Goal: Information Seeking & Learning: Learn about a topic

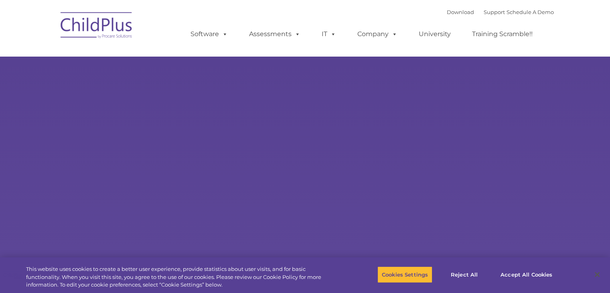
select select "MEDIUM"
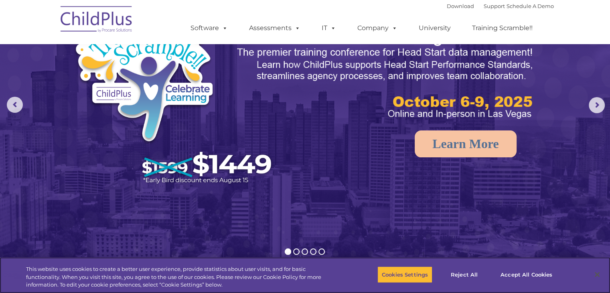
scroll to position [28, 0]
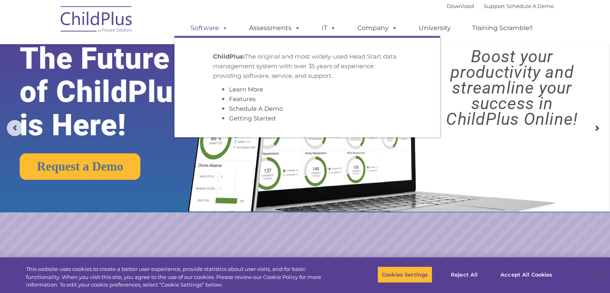
click at [203, 28] on link "Software" at bounding box center [208, 28] width 53 height 16
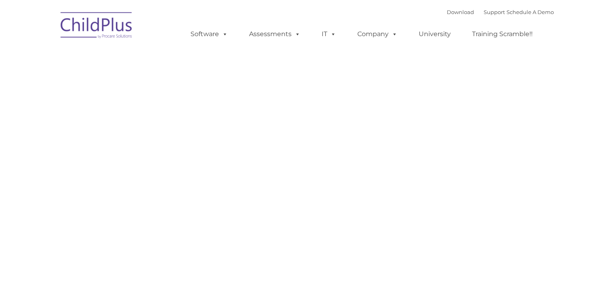
type input ""
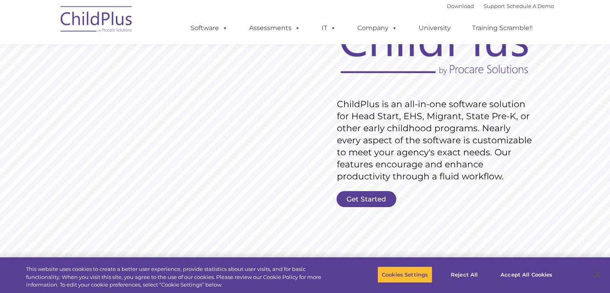
scroll to position [53, 0]
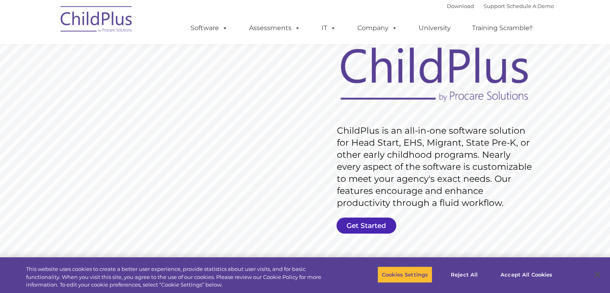
click at [386, 225] on link "Get Started" at bounding box center [366, 225] width 60 height 16
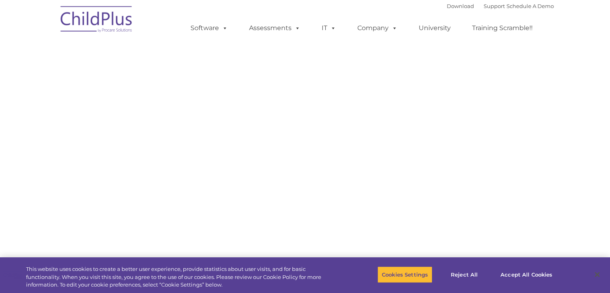
select select "MEDIUM"
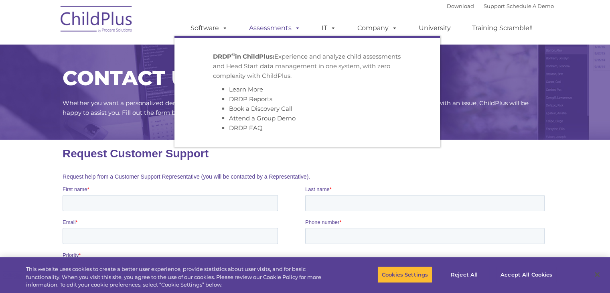
click at [275, 28] on link "Assessments" at bounding box center [274, 28] width 67 height 16
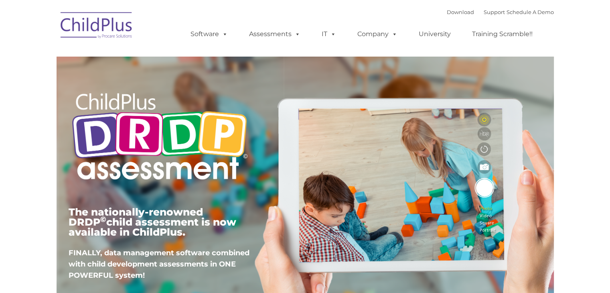
type input ""
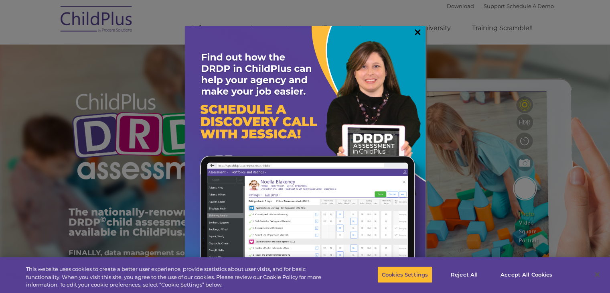
click at [420, 32] on link "×" at bounding box center [417, 32] width 9 height 8
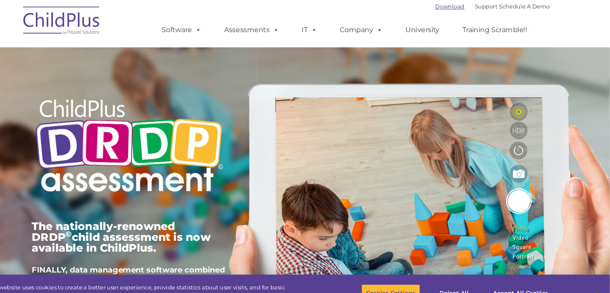
click at [451, 5] on link "Download" at bounding box center [460, 6] width 27 height 6
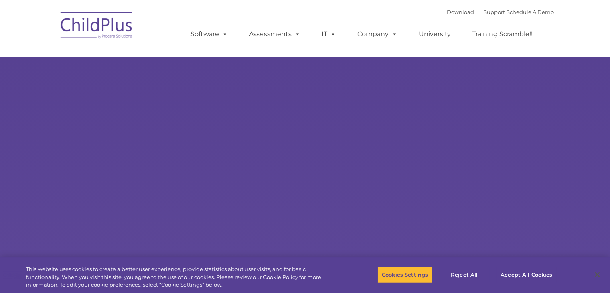
type input ""
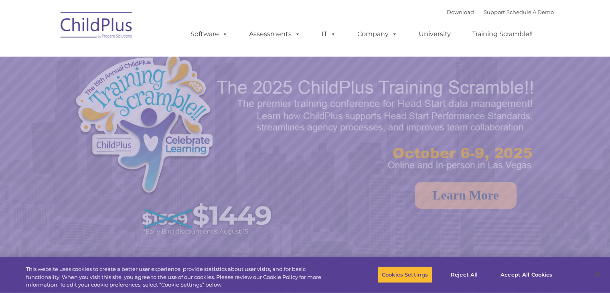
select select "MEDIUM"
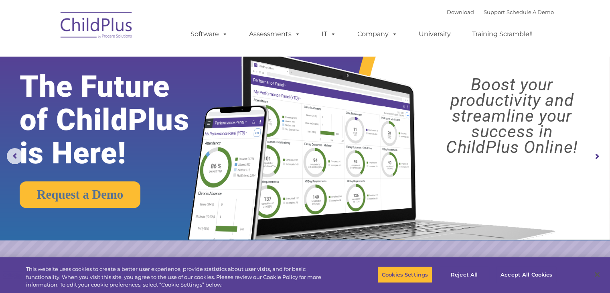
click at [533, 201] on img at bounding box center [369, 135] width 383 height 207
click at [513, 248] on rs-slide "Request a Demo The Future of ChildPlus is Here! Boost your productivity and str…" at bounding box center [305, 156] width 610 height 313
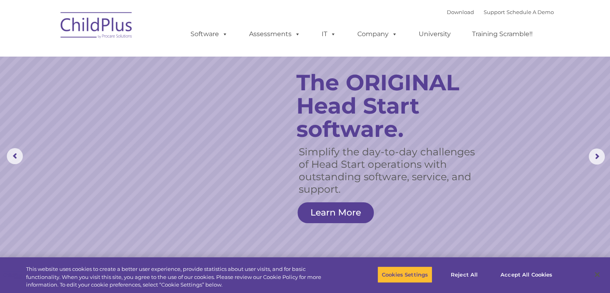
click at [608, 6] on nav "Download Support | Schedule A Demo  MENU MENU Software ChildPlus: The original…" at bounding box center [305, 28] width 610 height 56
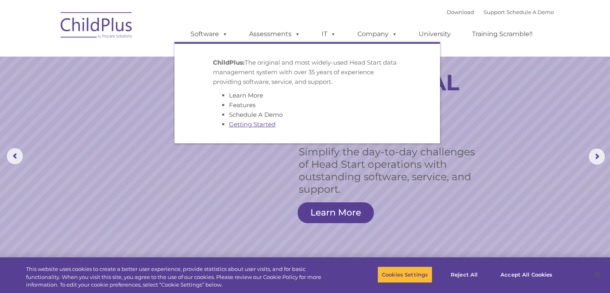
click at [244, 124] on link "Getting Started" at bounding box center [252, 124] width 47 height 8
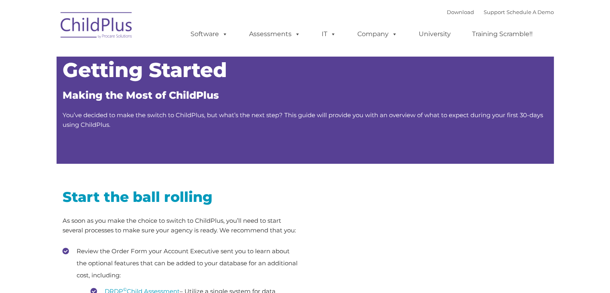
type input ""
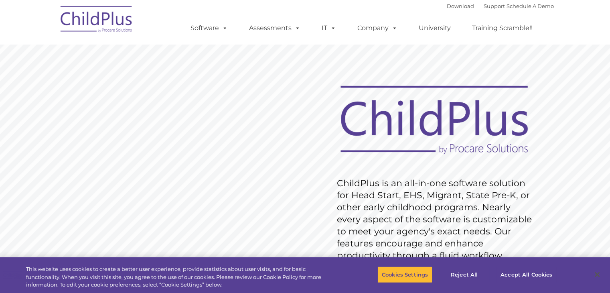
click at [528, 69] on rs-slide "Request Pricing ChildPlus is an all-in-one software solution for Head Start, EH…" at bounding box center [305, 208] width 610 height 361
click at [535, 79] on rs-slide "Request Pricing ChildPlus is an all-in-one software solution for Head Start, EH…" at bounding box center [305, 208] width 610 height 361
click at [537, 84] on rs-slide "Request Pricing ChildPlus is an all-in-one software solution for Head Start, EH…" at bounding box center [305, 208] width 610 height 361
click at [426, 201] on rs-layer "ChildPlus is an all-in-one software solution for Head Start, EHS, Migrant, Stat…" at bounding box center [436, 219] width 199 height 84
click at [428, 205] on rs-layer "ChildPlus is an all-in-one software solution for Head Start, EHS, Migrant, Stat…" at bounding box center [436, 219] width 199 height 84
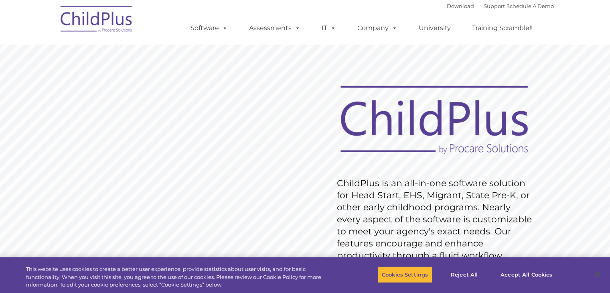
click at [284, 190] on rs-slide "Request Pricing ChildPlus is an all-in-one software solution for Head Start, EH…" at bounding box center [305, 208] width 610 height 361
click at [420, 188] on rs-layer "ChildPlus is an all-in-one software solution for Head Start, EHS, Migrant, Stat…" at bounding box center [436, 219] width 199 height 84
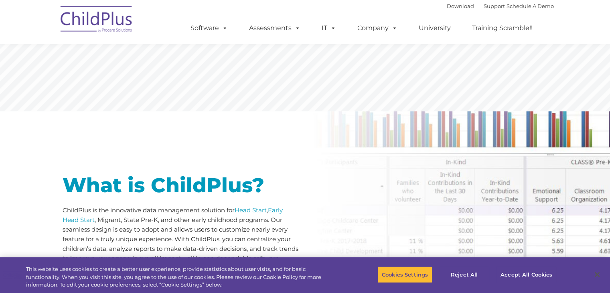
scroll to position [317, 0]
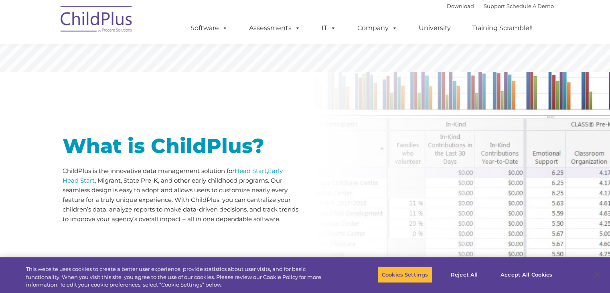
click at [276, 115] on div at bounding box center [181, 106] width 237 height 40
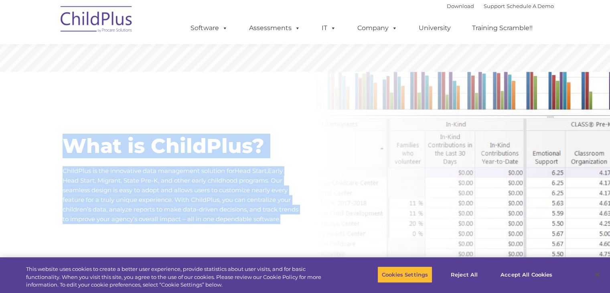
drag, startPoint x: 61, startPoint y: 146, endPoint x: 267, endPoint y: 235, distance: 224.2
click at [267, 235] on div "What is ChildPlus? ChildPlus is the innovative data management solution for Hea…" at bounding box center [181, 175] width 249 height 206
click at [249, 204] on p "ChildPlus is the innovative data management solution for Head Start , Early Hea…" at bounding box center [181, 195] width 237 height 58
drag, startPoint x: 62, startPoint y: 139, endPoint x: 273, endPoint y: 226, distance: 228.4
click at [273, 226] on div "What is ChildPlus? ChildPlus is the innovative data management solution for Hea…" at bounding box center [181, 175] width 249 height 206
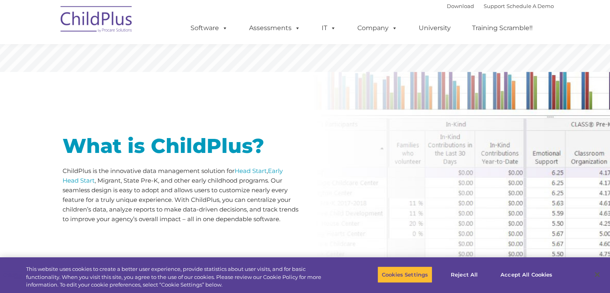
click at [320, 183] on div "What is ChildPlus? ChildPlus is the innovative data management solution for Hea…" at bounding box center [305, 175] width 610 height 206
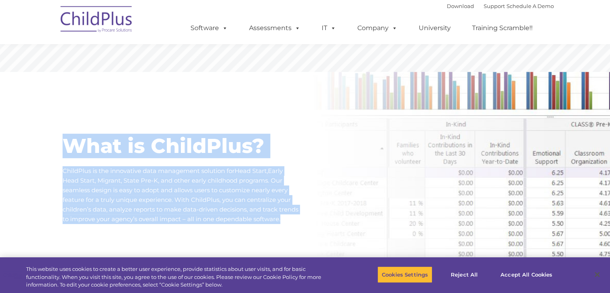
drag, startPoint x: 61, startPoint y: 145, endPoint x: 263, endPoint y: 230, distance: 220.2
click at [263, 230] on div "What is ChildPlus? ChildPlus is the innovative data management solution for Hea…" at bounding box center [181, 175] width 249 height 206
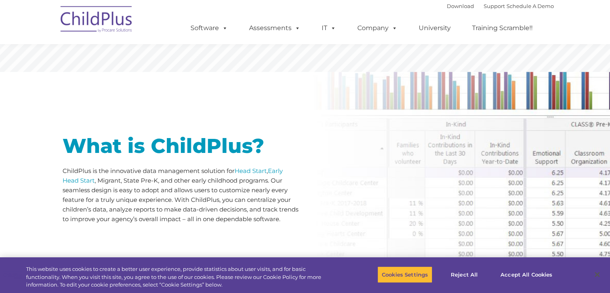
click at [342, 169] on div "What is ChildPlus? ChildPlus is the innovative data management solution for Hea…" at bounding box center [305, 175] width 610 height 206
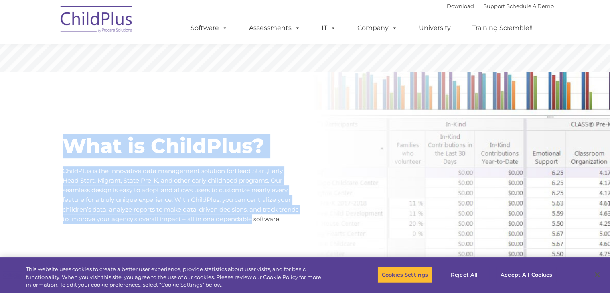
drag, startPoint x: 278, startPoint y: 217, endPoint x: 65, endPoint y: 150, distance: 222.8
click at [65, 150] on div "What is ChildPlus? ChildPlus is the innovative data management solution for Hea…" at bounding box center [181, 180] width 237 height 88
click at [79, 137] on h1 "What is ChildPlus?" at bounding box center [181, 146] width 237 height 20
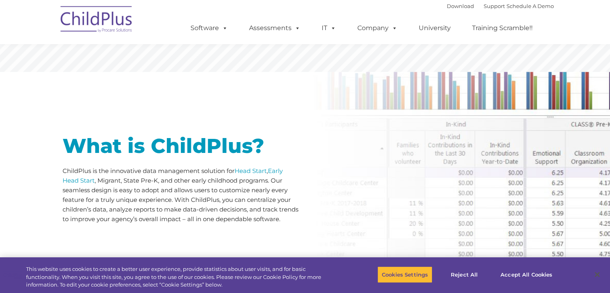
click at [79, 138] on h1 "What is ChildPlus?" at bounding box center [181, 146] width 237 height 20
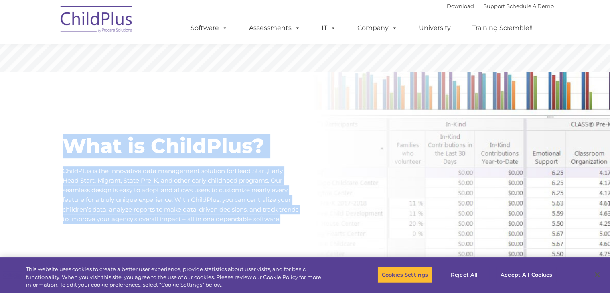
drag, startPoint x: 104, startPoint y: 135, endPoint x: 300, endPoint y: 228, distance: 217.4
click at [300, 228] on div "What is ChildPlus? ChildPlus is the innovative data management solution for Hea…" at bounding box center [181, 175] width 249 height 206
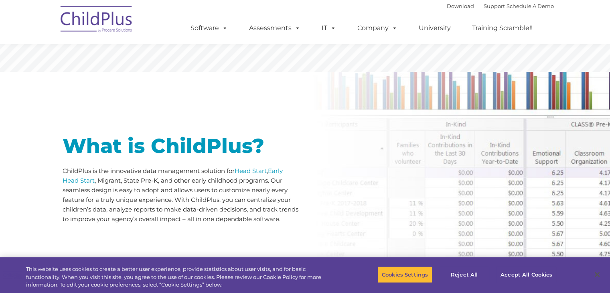
click at [276, 116] on div at bounding box center [181, 106] width 237 height 40
click at [277, 118] on div at bounding box center [181, 106] width 237 height 40
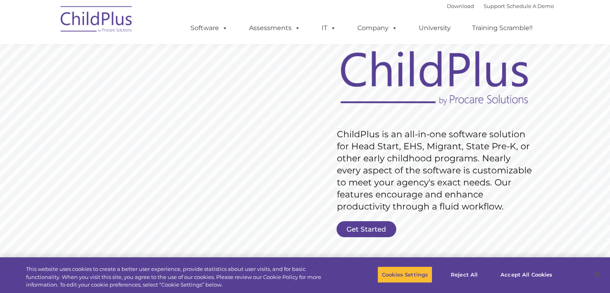
scroll to position [38, 0]
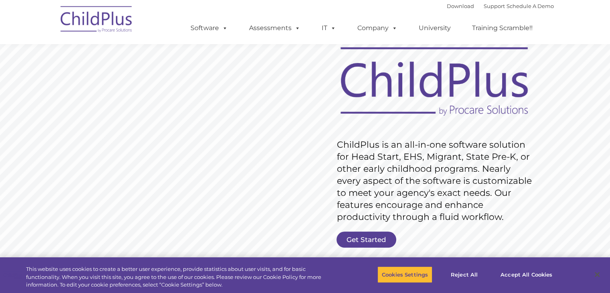
drag, startPoint x: 460, startPoint y: 274, endPoint x: 602, endPoint y: 121, distance: 209.7
click at [602, 121] on rs-slide "Request Pricing ChildPlus is an all-in-one software solution for Head Start, EH…" at bounding box center [305, 170] width 610 height 361
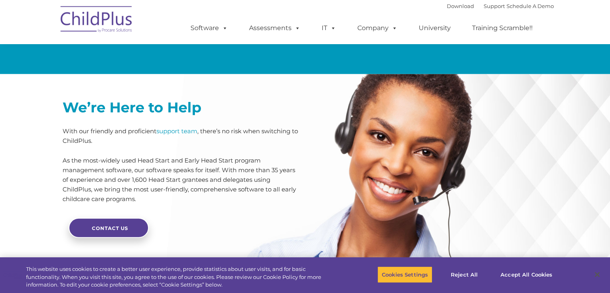
scroll to position [1760, 0]
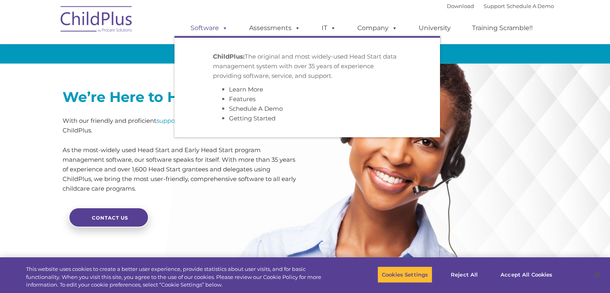
click at [227, 32] on span at bounding box center [223, 28] width 9 height 8
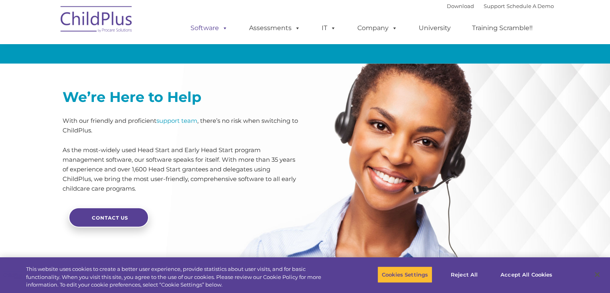
click at [230, 34] on link "Software" at bounding box center [208, 28] width 53 height 16
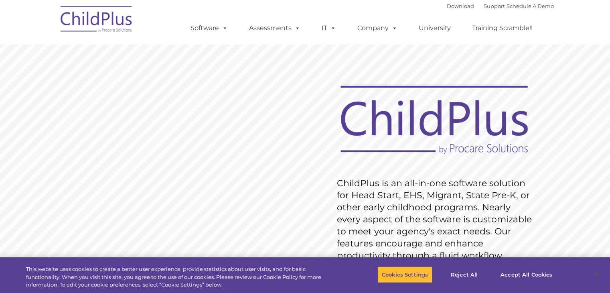
drag, startPoint x: 607, startPoint y: 286, endPoint x: 459, endPoint y: 160, distance: 194.0
click at [459, 160] on rs-slide "Request Pricing ChildPlus is an all-in-one software solution for Head Start, EH…" at bounding box center [305, 208] width 610 height 361
drag, startPoint x: 615, startPoint y: 290, endPoint x: 382, endPoint y: 243, distance: 237.8
click at [382, 243] on rs-layer "ChildPlus is an all-in-one software solution for Head Start, EHS, Migrant, Stat…" at bounding box center [436, 219] width 199 height 84
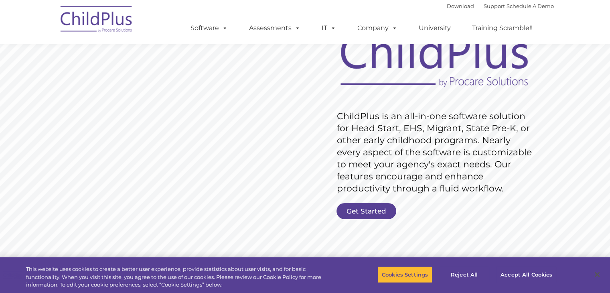
scroll to position [62, 0]
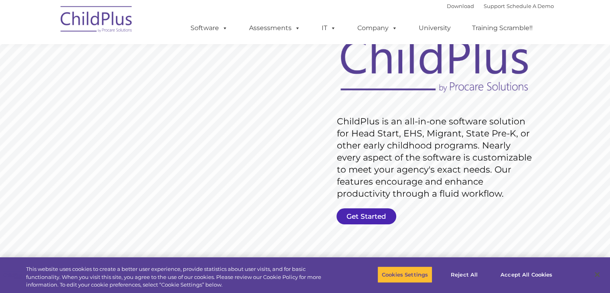
click at [375, 214] on link "Get Started" at bounding box center [366, 216] width 60 height 16
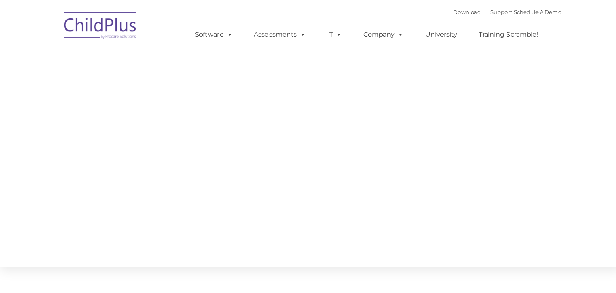
type input ""
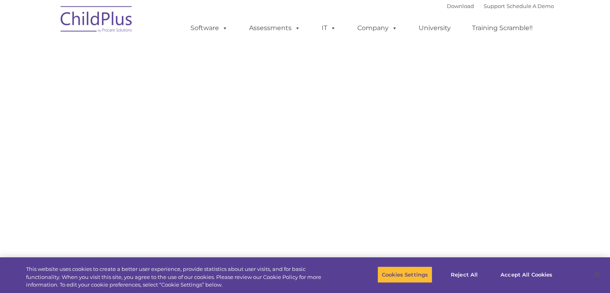
select select "MEDIUM"
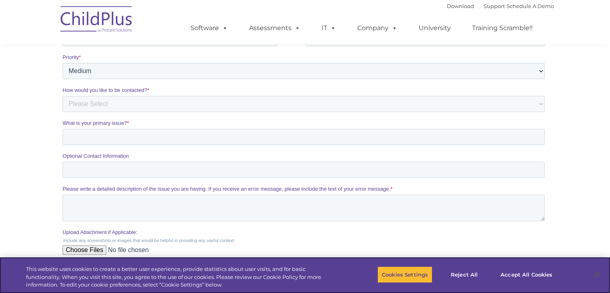
scroll to position [194, 0]
